Goal: Task Accomplishment & Management: Manage account settings

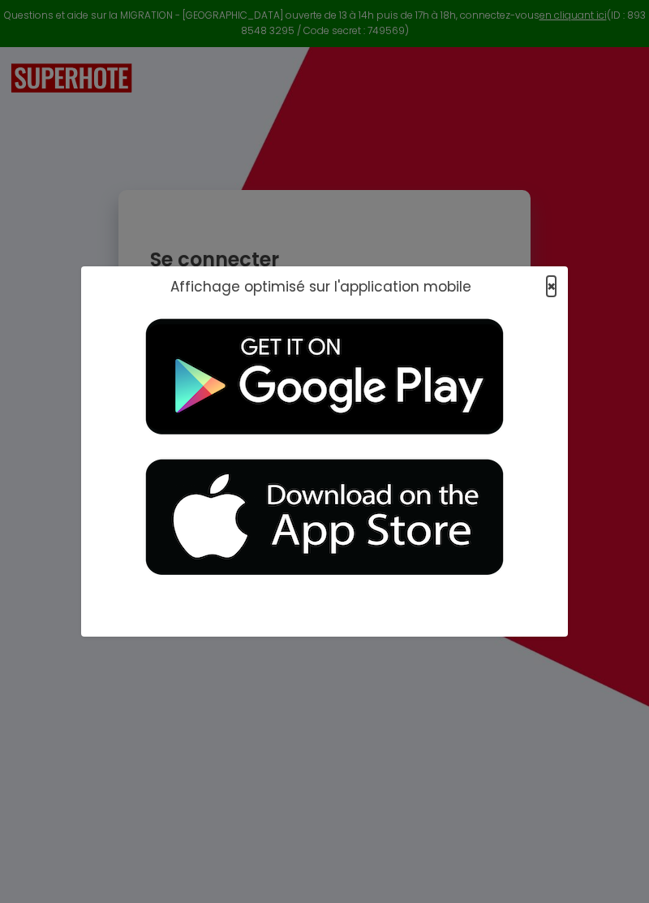
click at [547, 290] on span "×" at bounding box center [551, 286] width 9 height 20
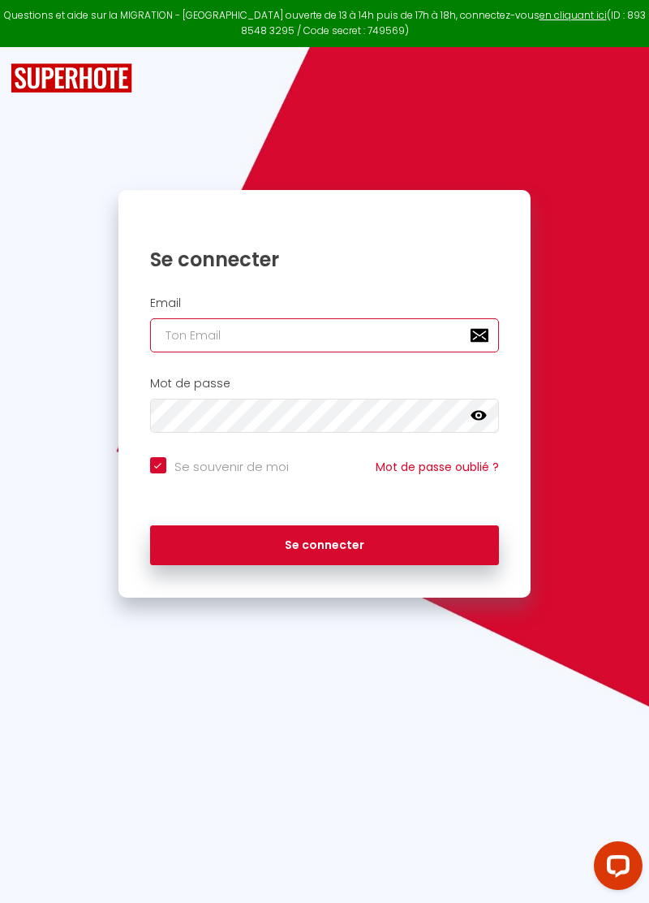
click at [201, 339] on input "email" at bounding box center [325, 335] width 350 height 34
type input "[PERSON_NAME]."
checkbox input "true"
type input "[PERSON_NAME].[PERSON_NAME]@"
checkbox input "true"
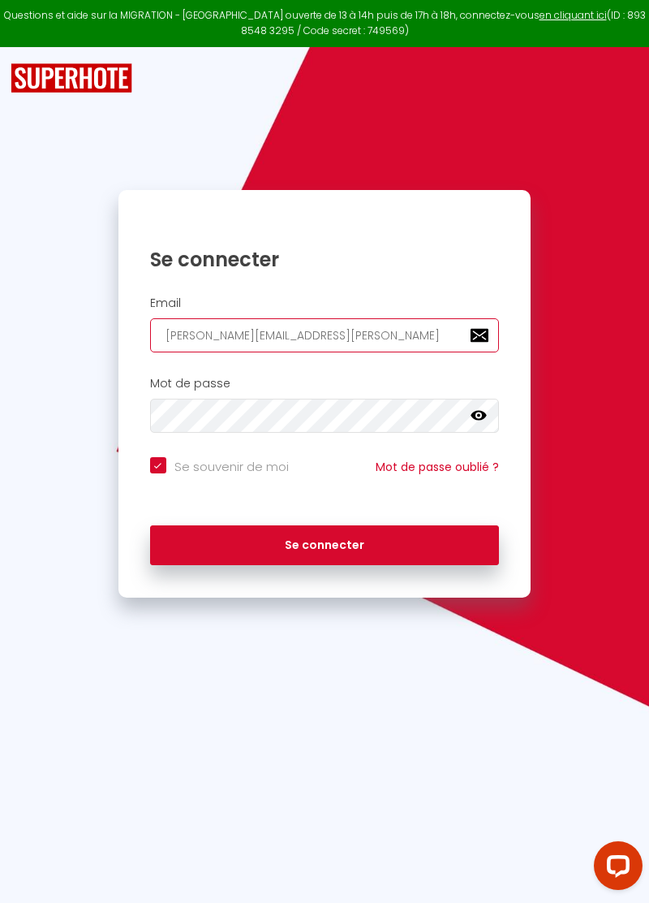
type input "[PERSON_NAME][EMAIL_ADDRESS][PERSON_NAME]."
checkbox input "true"
type input "[PERSON_NAME][EMAIL_ADDRESS][PERSON_NAME][DOMAIN_NAME]"
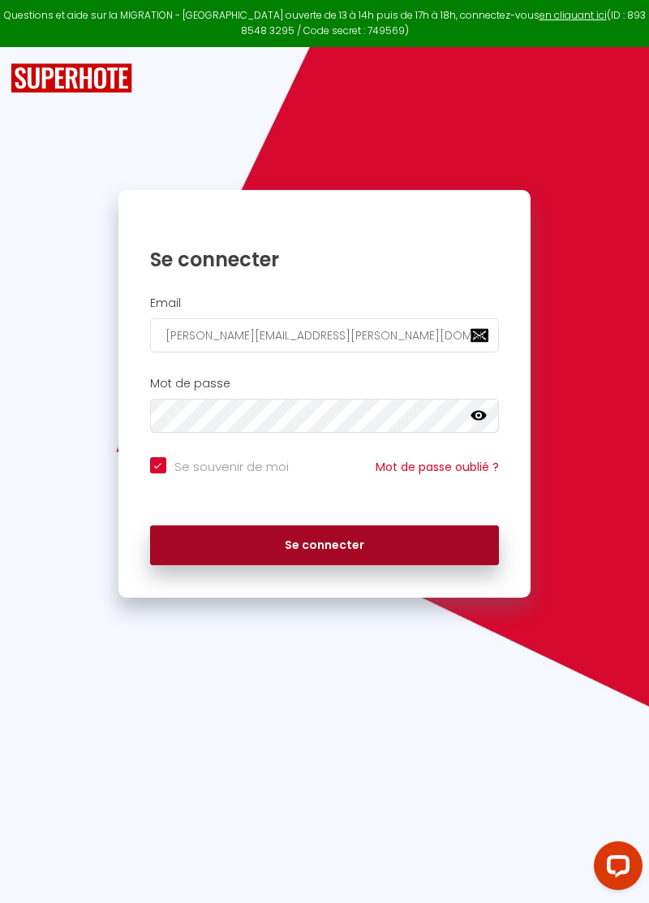
click at [341, 543] on button "Se connecter" at bounding box center [325, 545] width 350 height 41
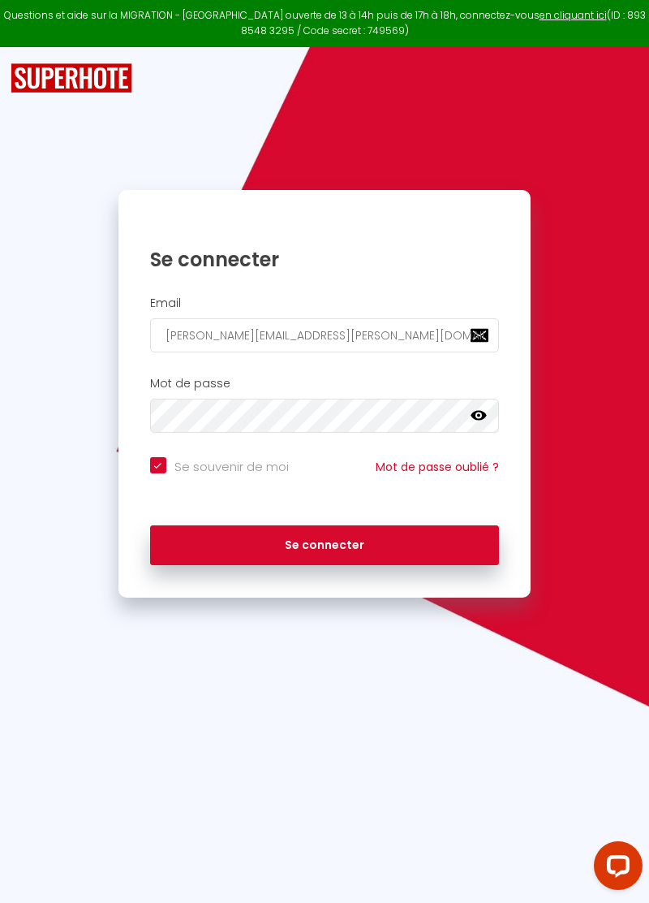
checkbox input "true"
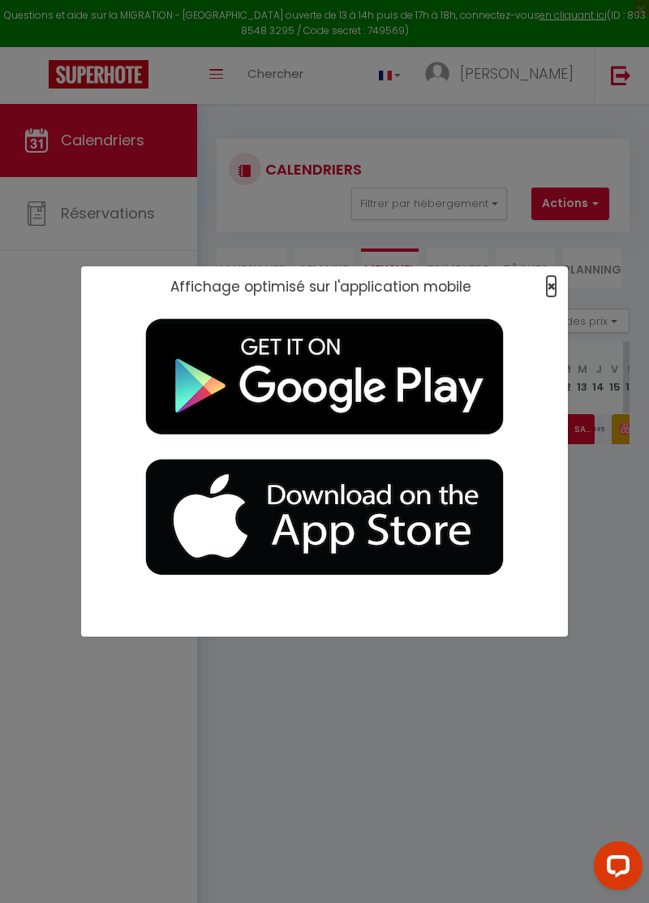
click at [547, 291] on span "×" at bounding box center [551, 286] width 9 height 20
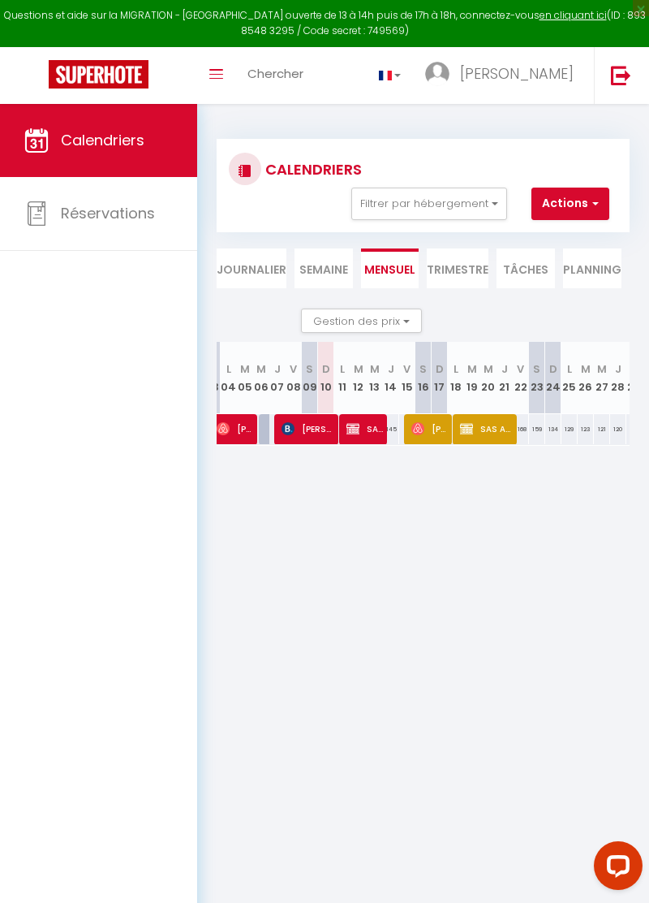
scroll to position [0, 252]
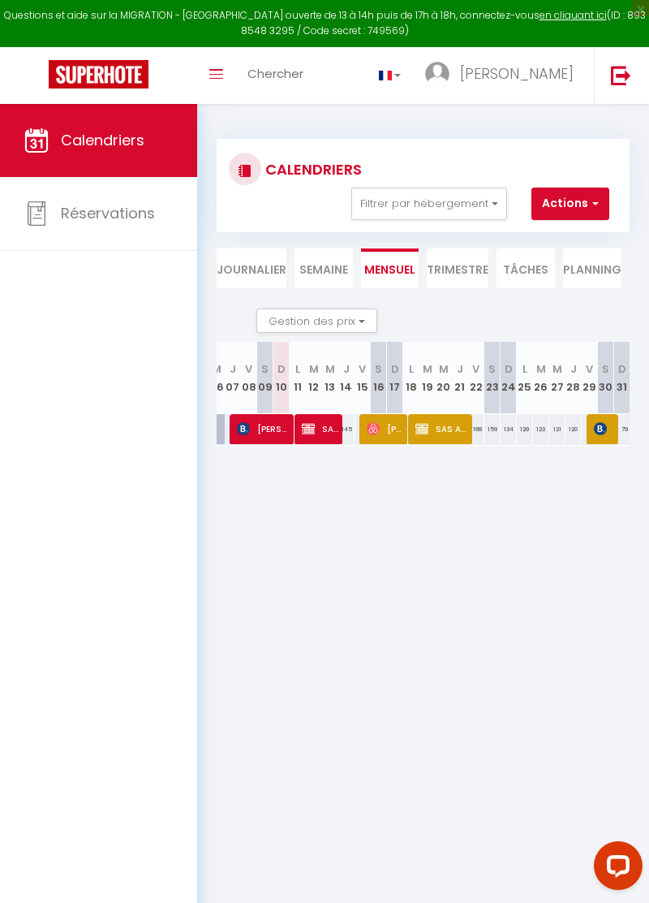
click at [500, 636] on body "Questions et aide sur la MIGRATION - [GEOGRAPHIC_DATA] ouverte de 13 à 14h puis…" at bounding box center [324, 555] width 649 height 903
click at [617, 86] on link at bounding box center [621, 75] width 54 height 57
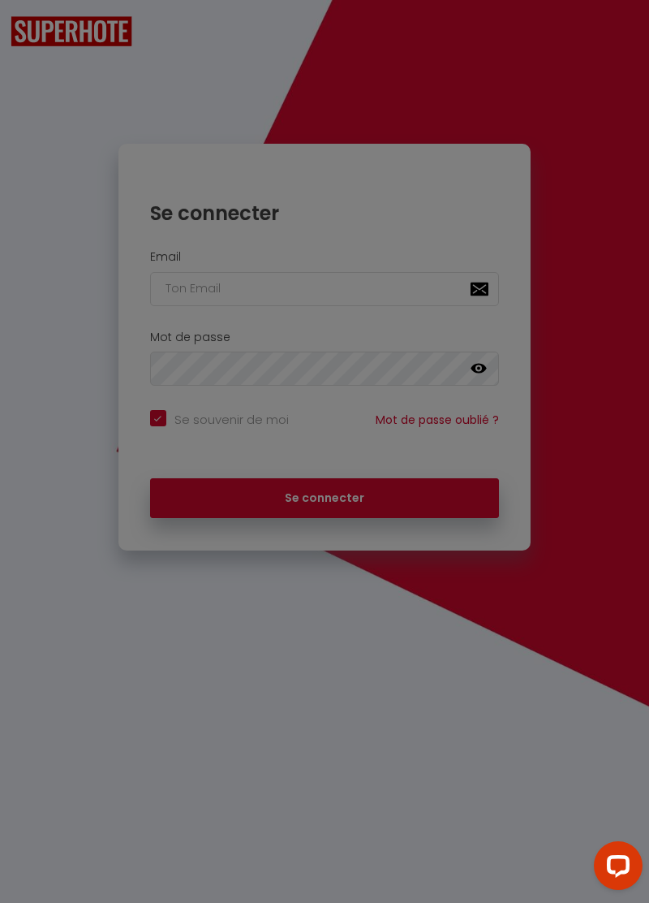
checkbox input "true"
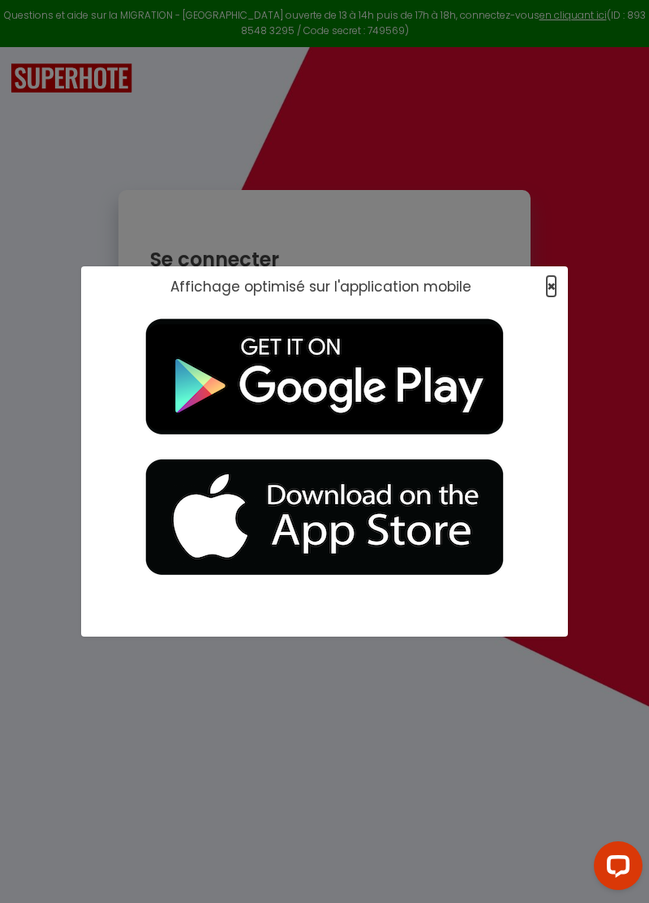
click at [552, 290] on span "×" at bounding box center [551, 286] width 9 height 20
